Goal: Find specific page/section: Find specific page/section

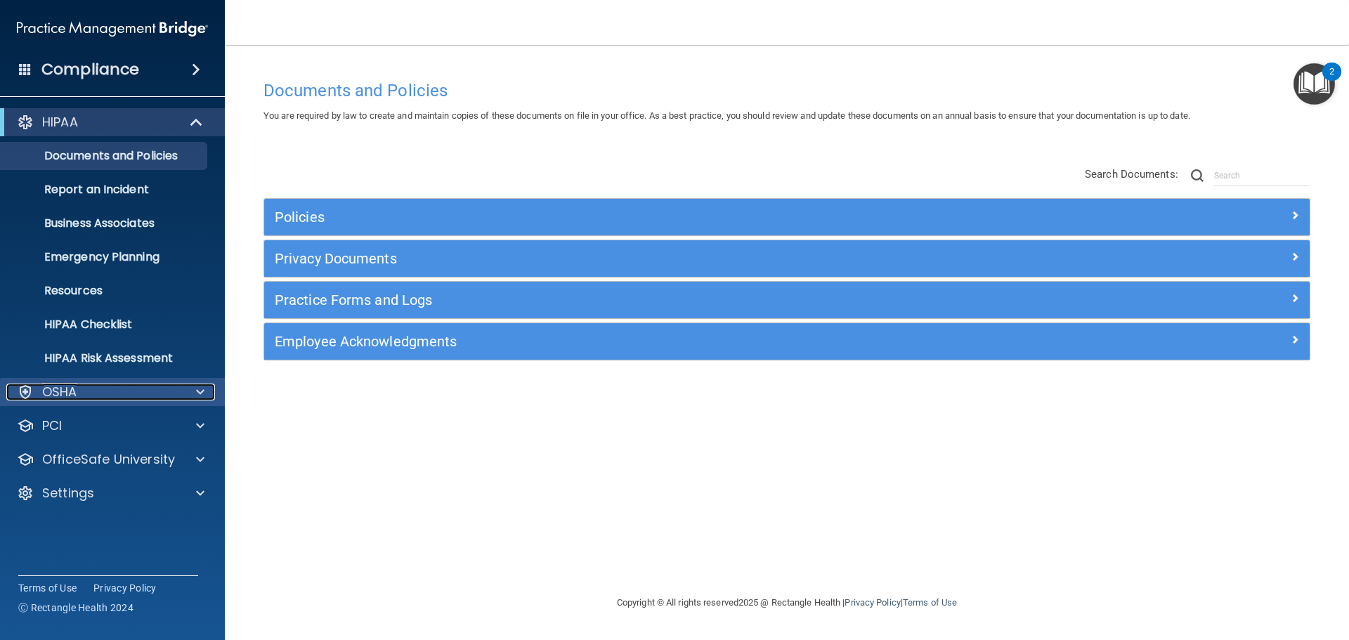
click at [192, 393] on div at bounding box center [198, 392] width 35 height 17
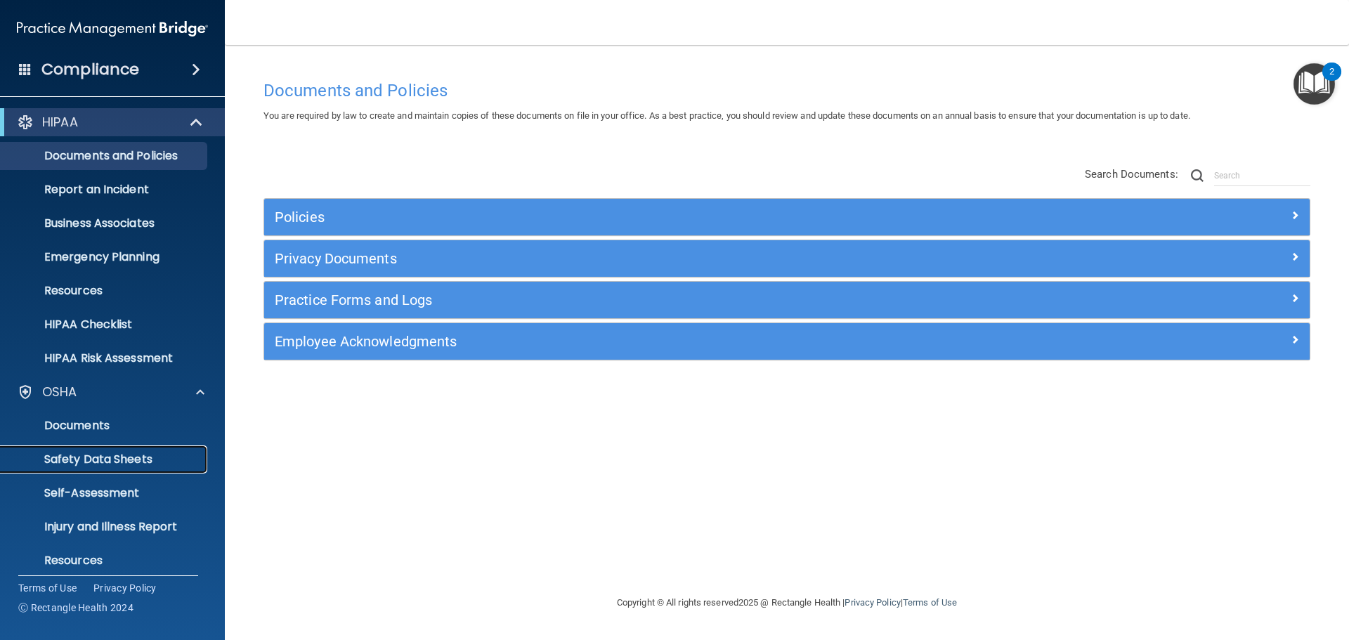
click at [110, 466] on p "Safety Data Sheets" at bounding box center [105, 459] width 192 height 14
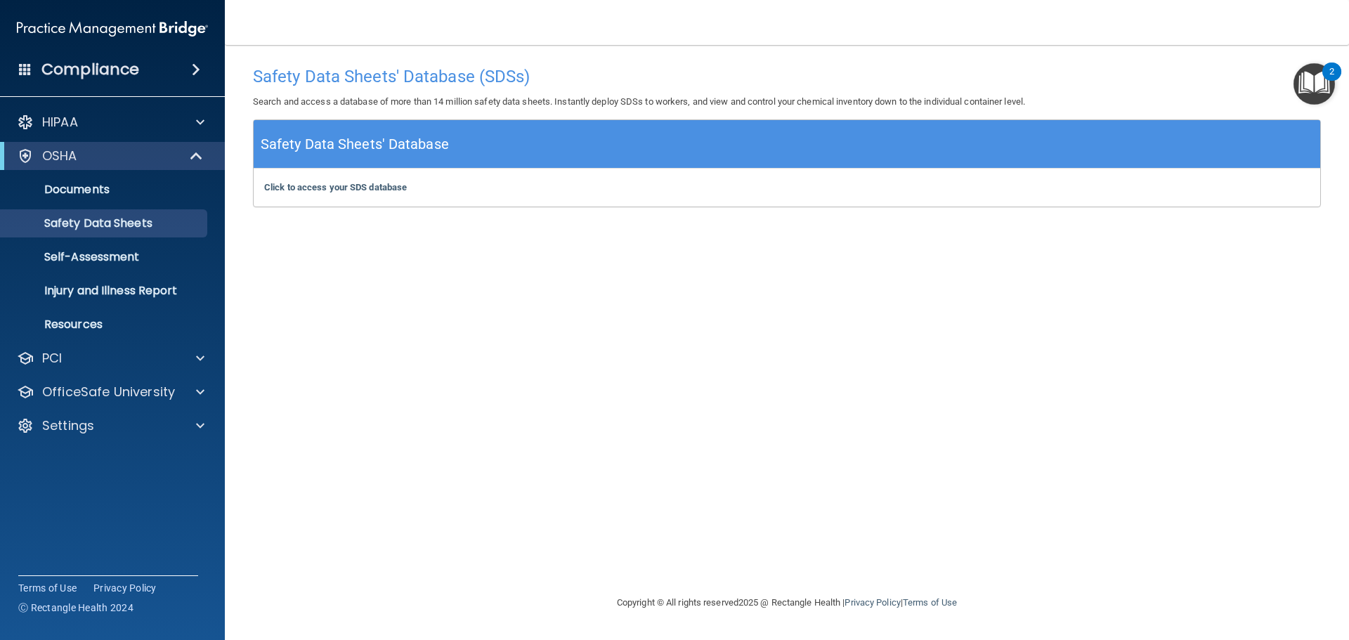
click at [320, 194] on div "Click to access your SDS database Click to access your SDS database" at bounding box center [787, 188] width 1066 height 38
click at [320, 192] on b "Click to access your SDS database" at bounding box center [335, 187] width 143 height 11
click at [80, 199] on link "Documents" at bounding box center [96, 190] width 221 height 28
click at [328, 192] on b "Click to access your SDS database" at bounding box center [335, 187] width 143 height 11
